Goal: Contribute content

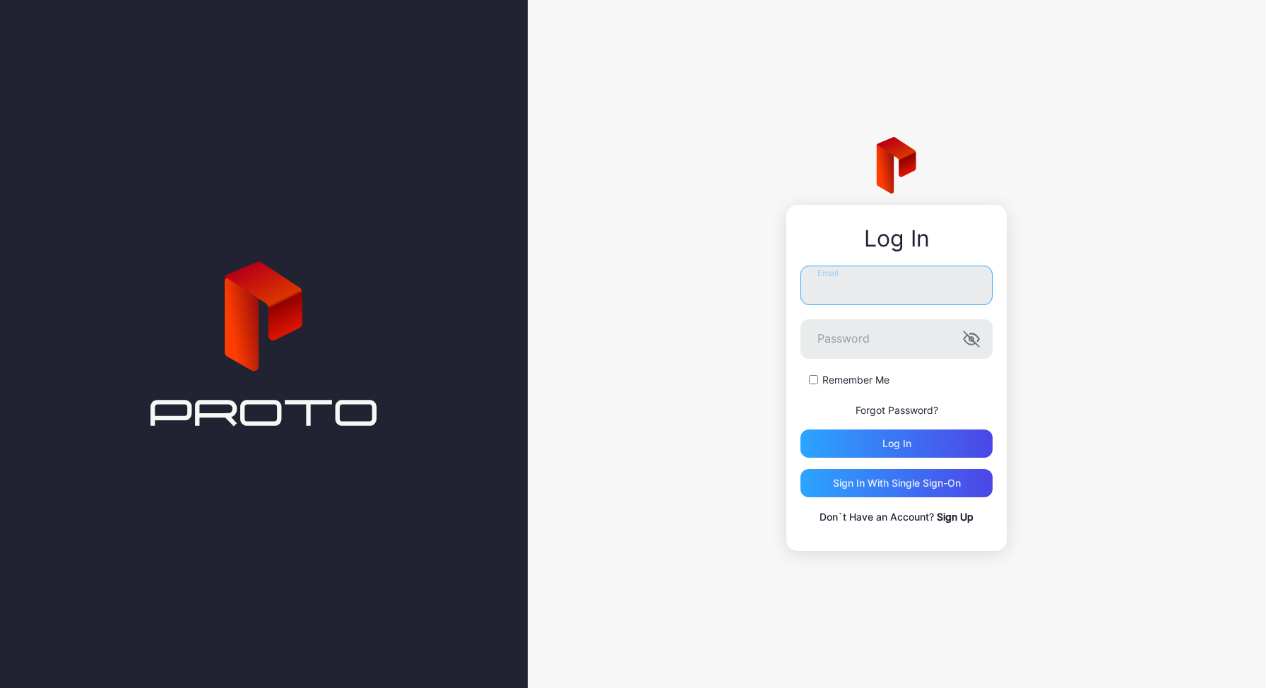
type input "**********"
click at [828, 384] on label "Remember Me" at bounding box center [855, 380] width 67 height 14
click at [860, 446] on div "Log in" at bounding box center [896, 443] width 192 height 28
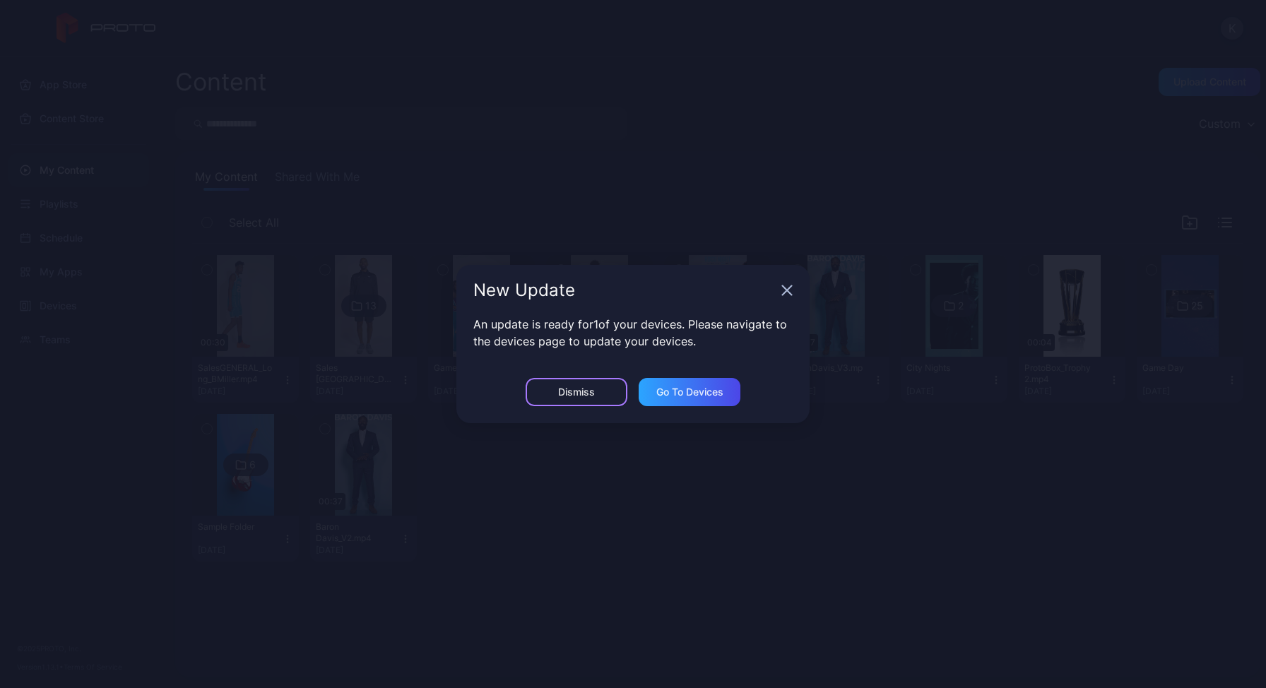
click at [591, 389] on div "Dismiss" at bounding box center [576, 391] width 37 height 11
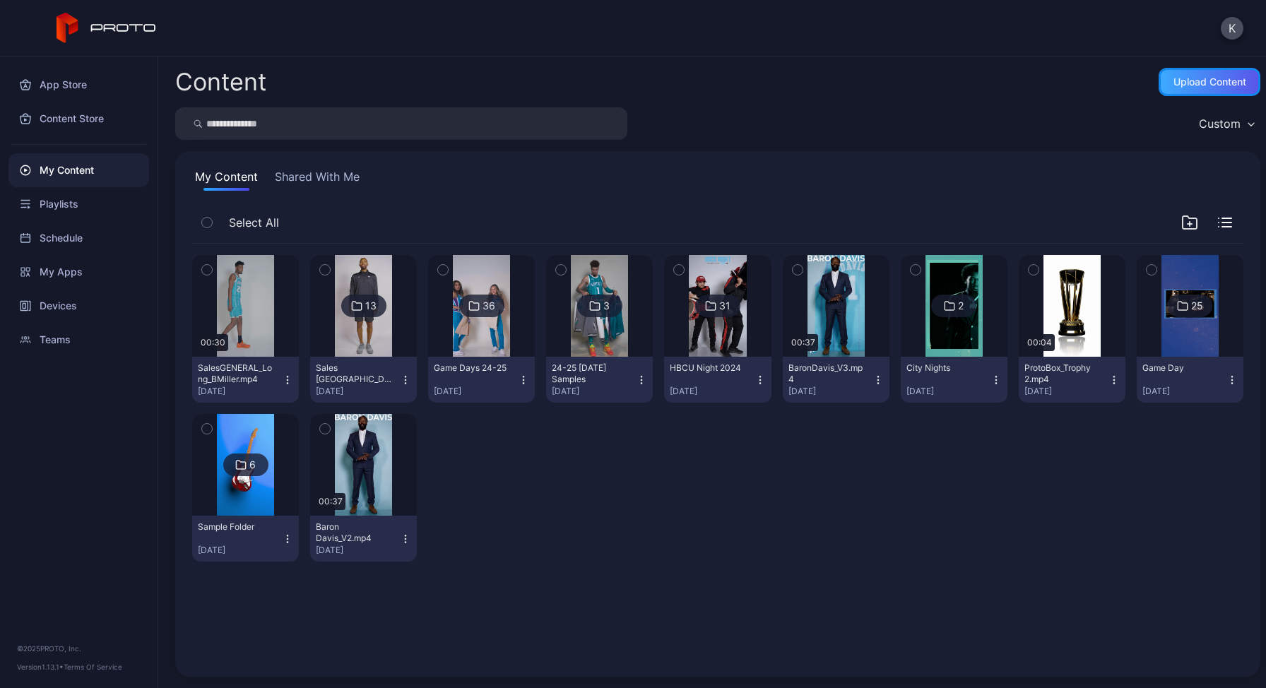
click at [1195, 78] on div "Upload Content" at bounding box center [1209, 81] width 73 height 11
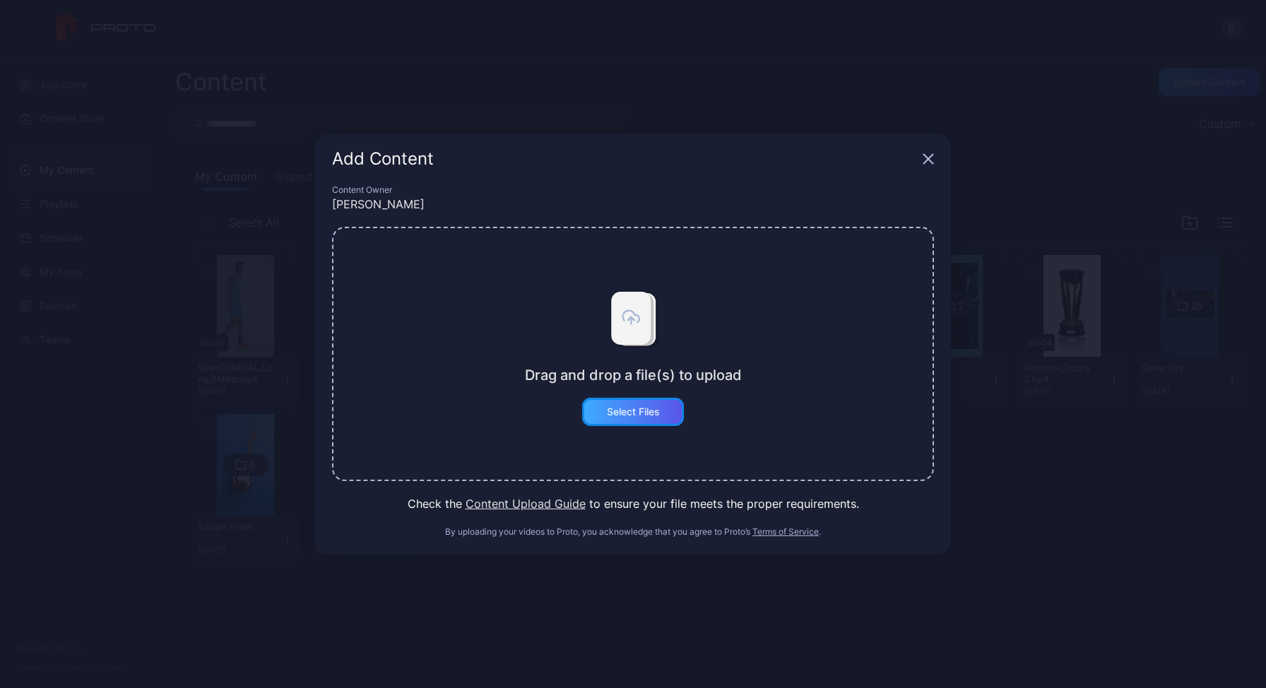
click at [628, 413] on div "Select Files" at bounding box center [633, 411] width 53 height 11
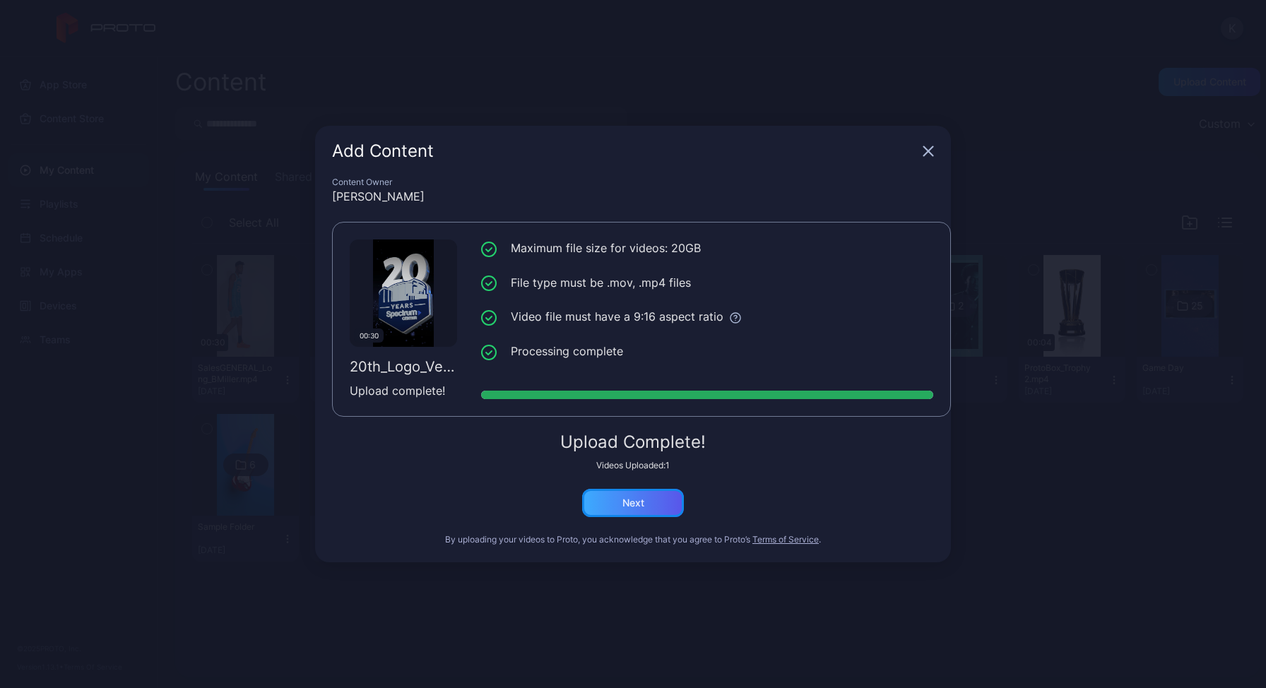
click at [631, 504] on div "Next" at bounding box center [633, 502] width 22 height 11
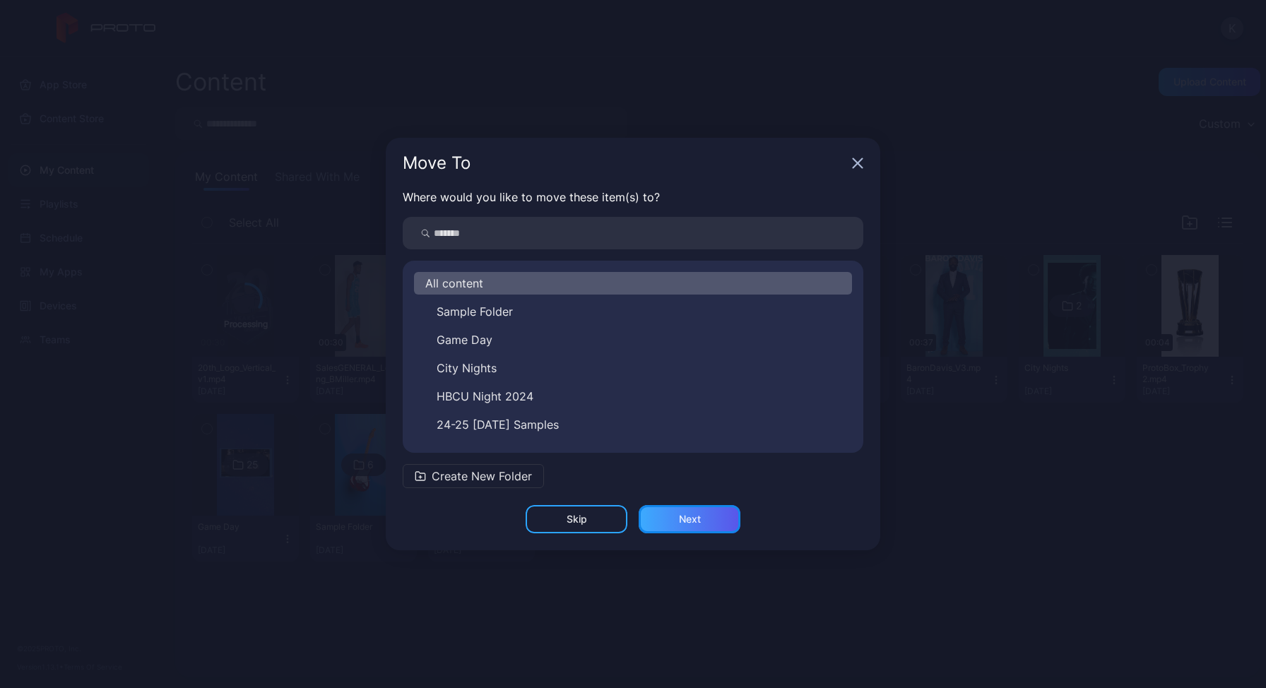
click at [665, 519] on div "Next" at bounding box center [689, 519] width 102 height 28
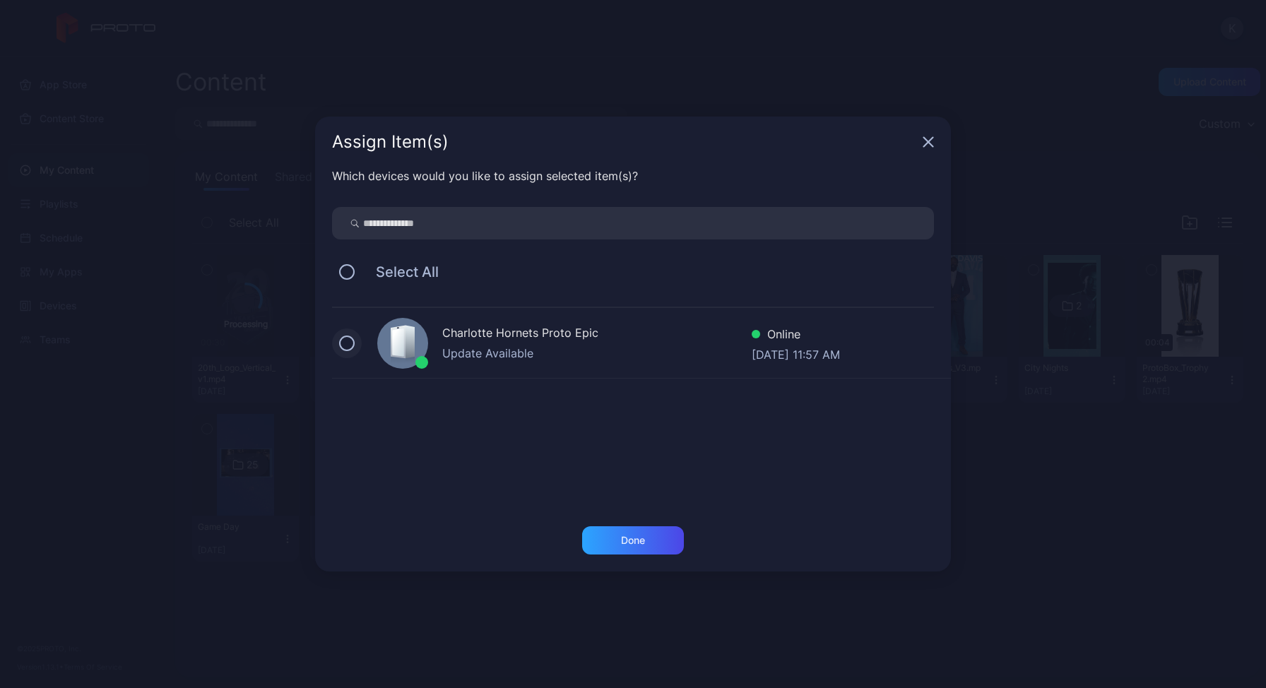
click at [347, 346] on button at bounding box center [347, 343] width 16 height 16
click at [621, 540] on div "Done" at bounding box center [633, 540] width 24 height 11
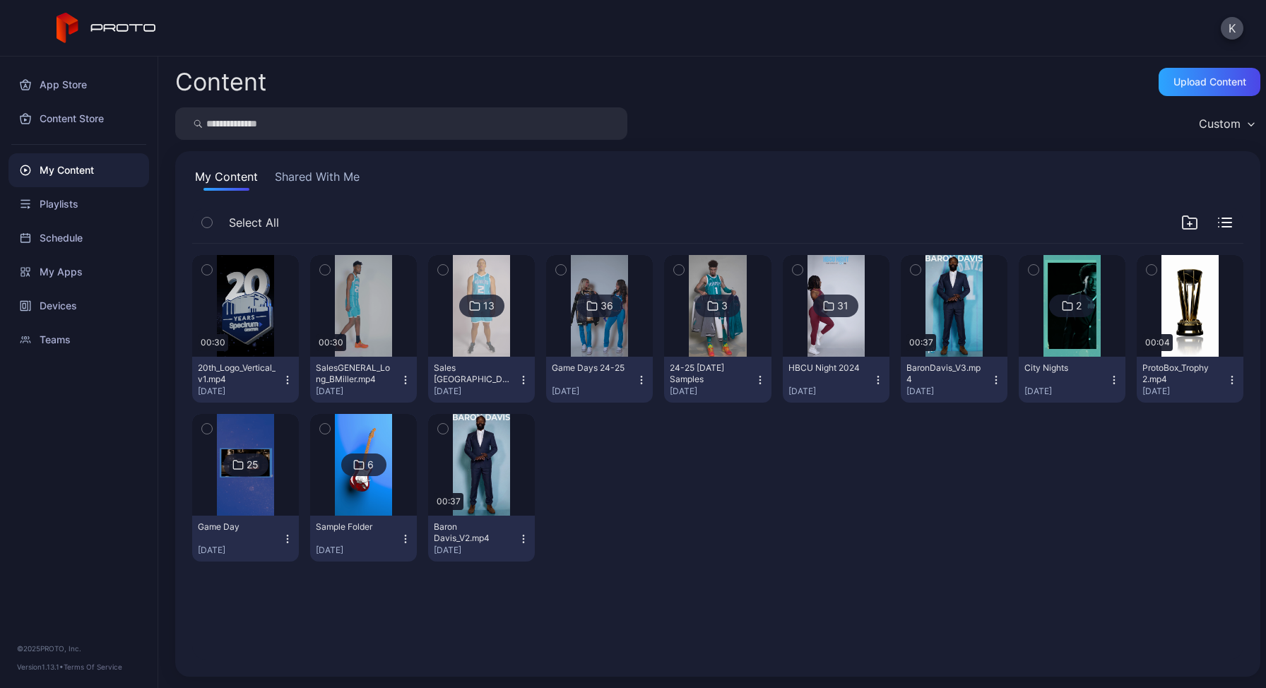
click at [284, 383] on icon "button" at bounding box center [287, 379] width 11 height 11
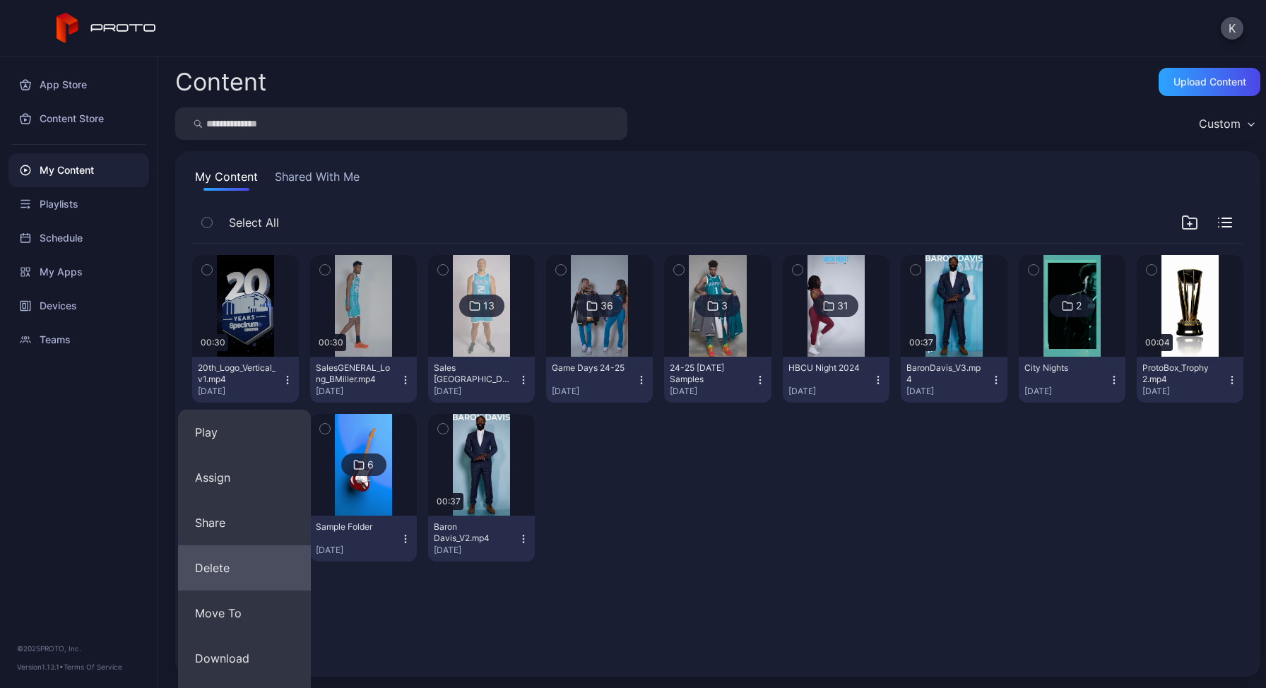
click at [215, 576] on button "Delete" at bounding box center [244, 567] width 133 height 45
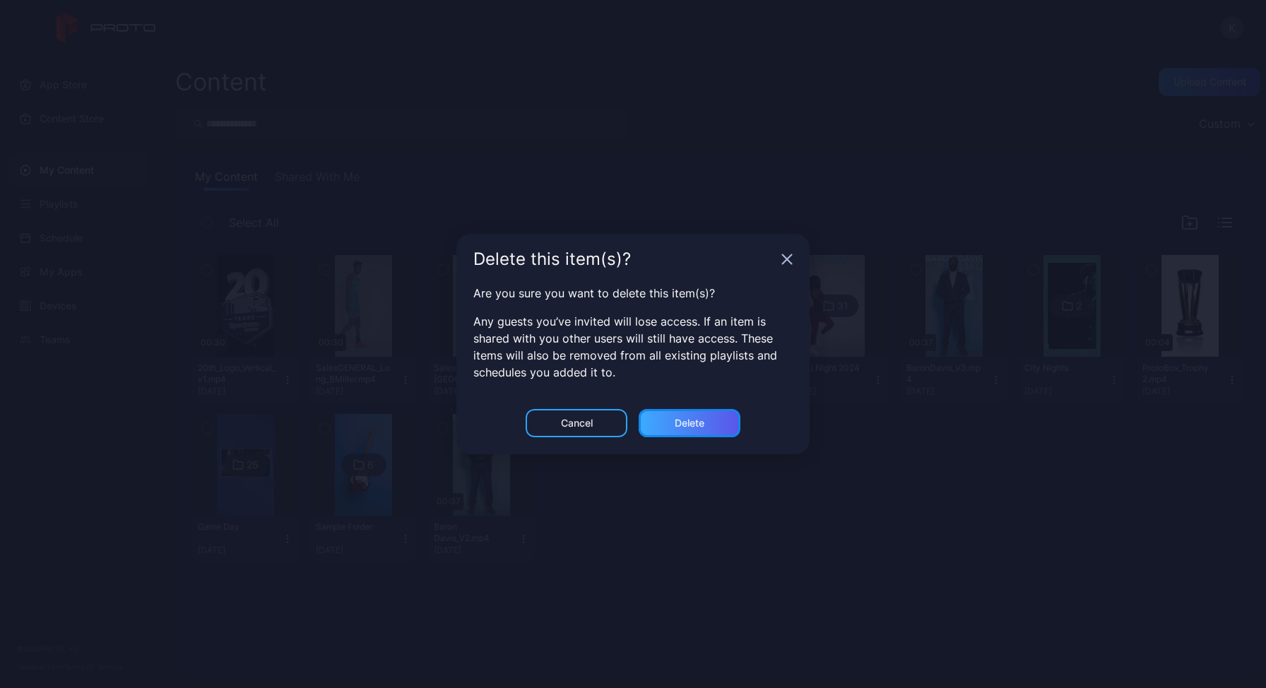
click at [695, 415] on div "Delete" at bounding box center [689, 423] width 102 height 28
